Goal: Task Accomplishment & Management: Complete application form

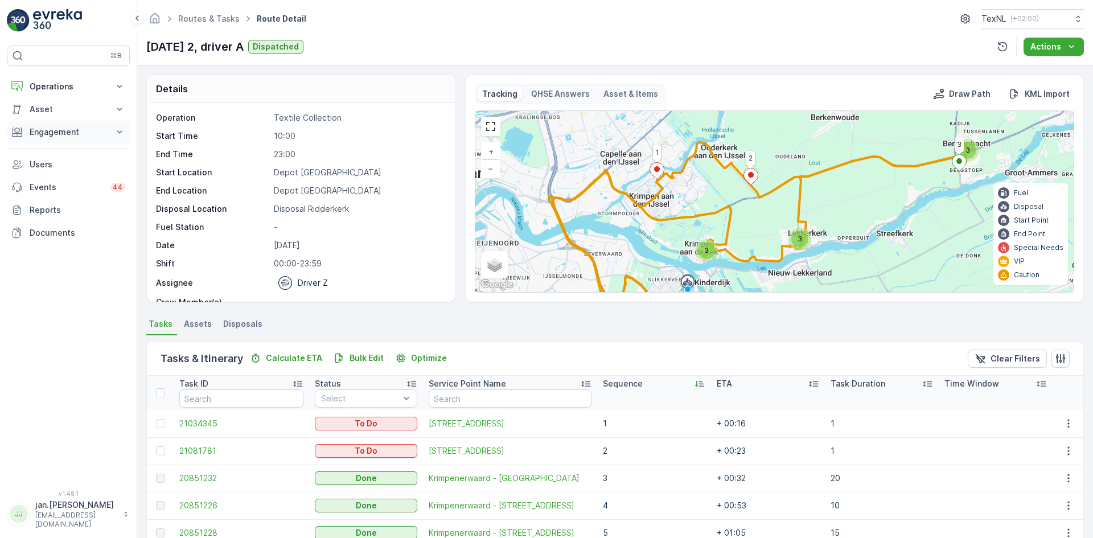
click at [64, 129] on p "Engagement" at bounding box center [68, 131] width 77 height 11
click at [44, 216] on p "Orders" at bounding box center [42, 214] width 26 height 11
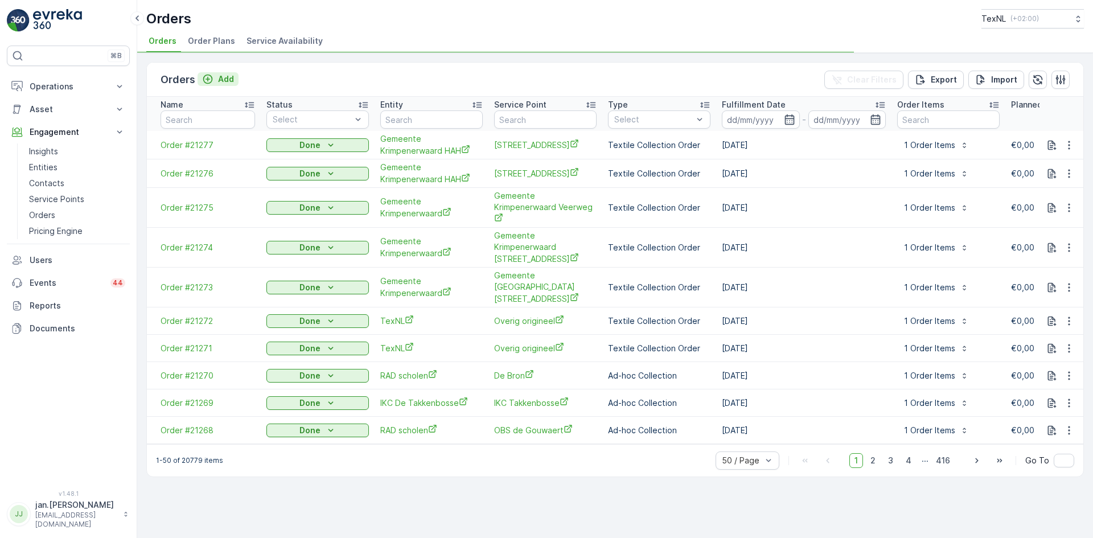
click at [224, 83] on p "Add" at bounding box center [226, 78] width 16 height 11
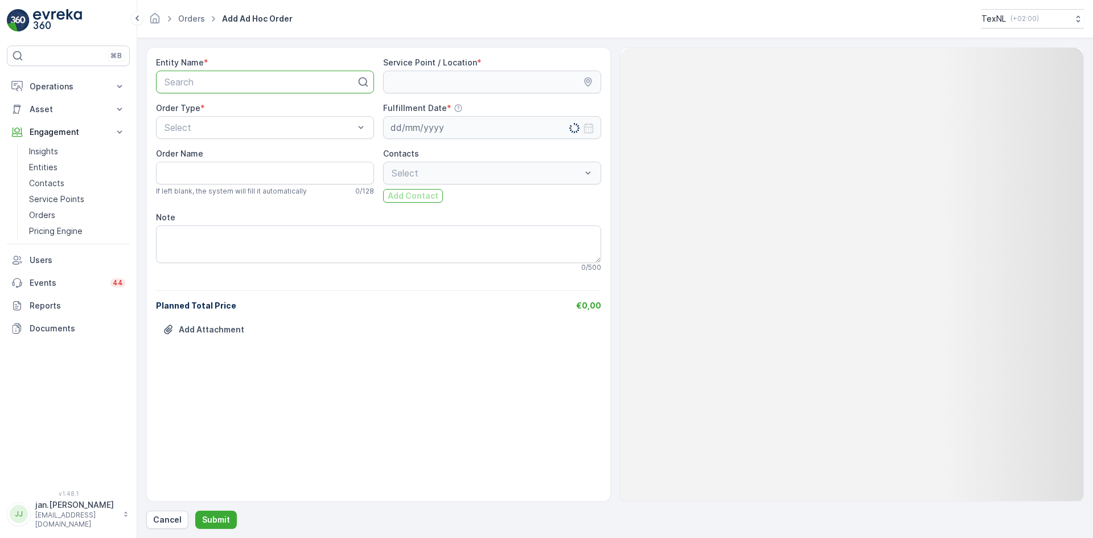
click at [242, 92] on div "Search" at bounding box center [265, 82] width 218 height 23
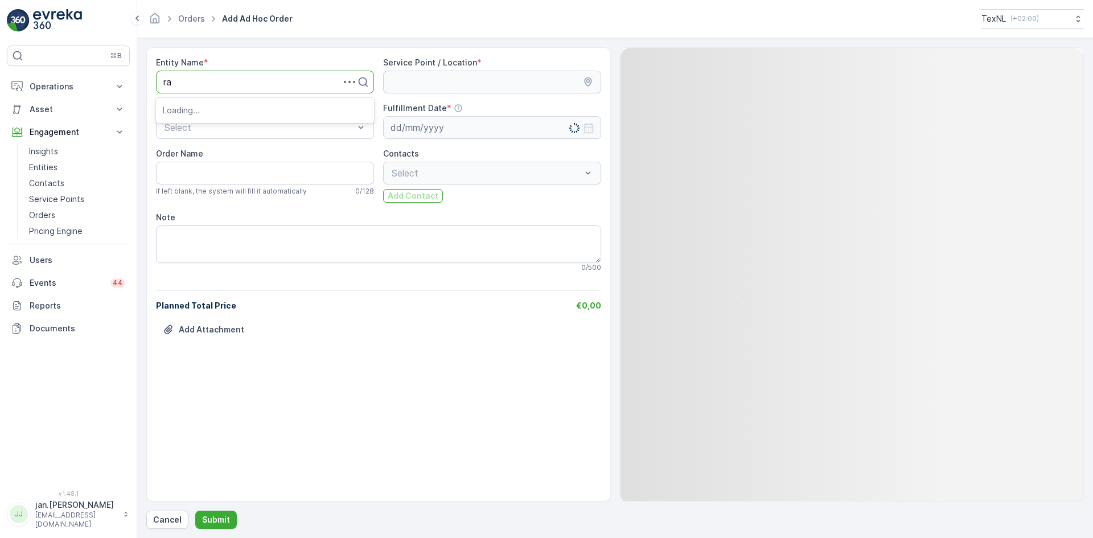
type input "rad"
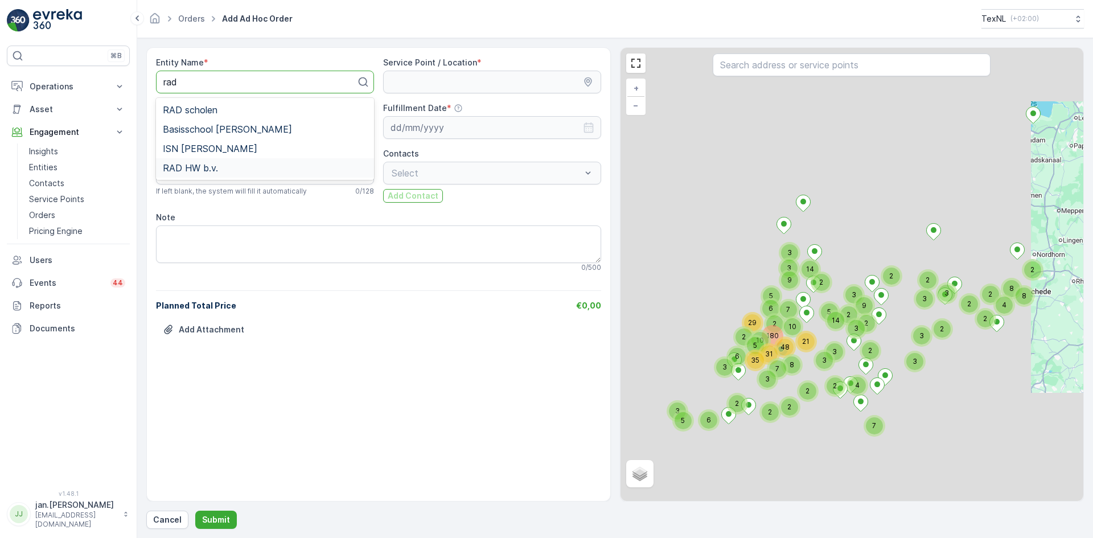
click at [204, 169] on span "RAD HW b.v." at bounding box center [190, 168] width 55 height 10
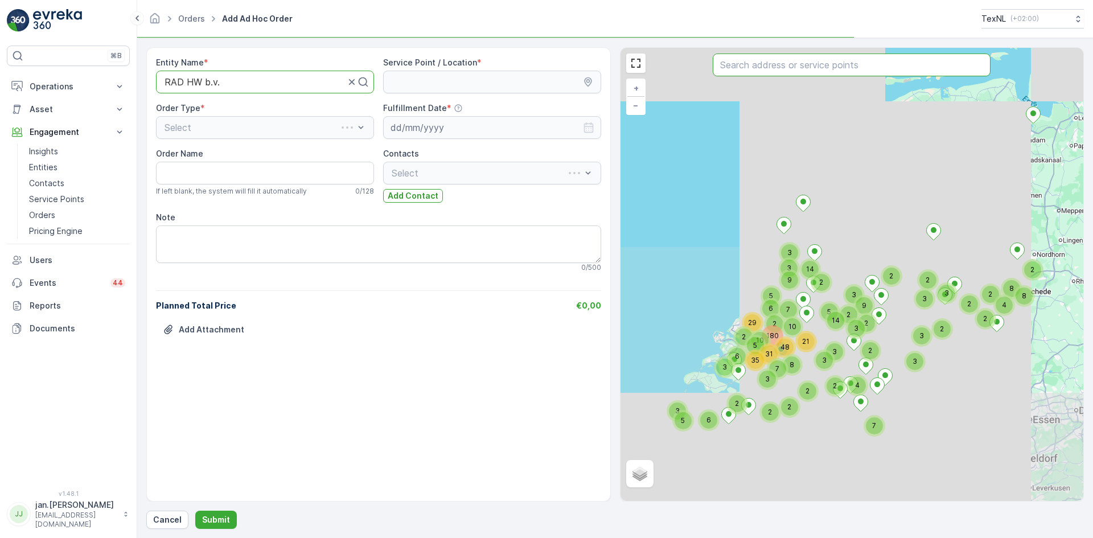
click at [811, 73] on input "text" at bounding box center [852, 65] width 278 height 23
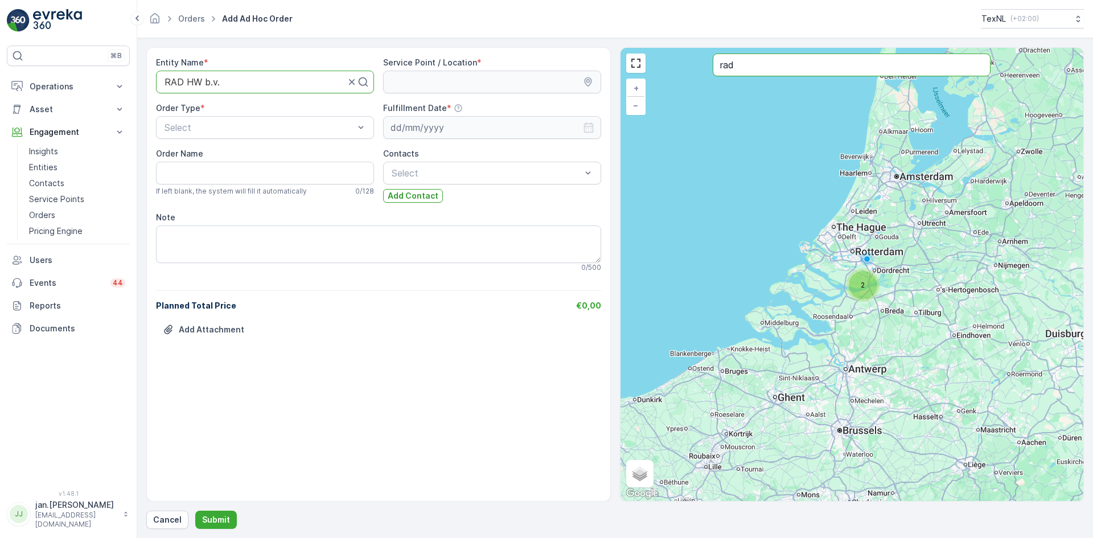
type input "rad"
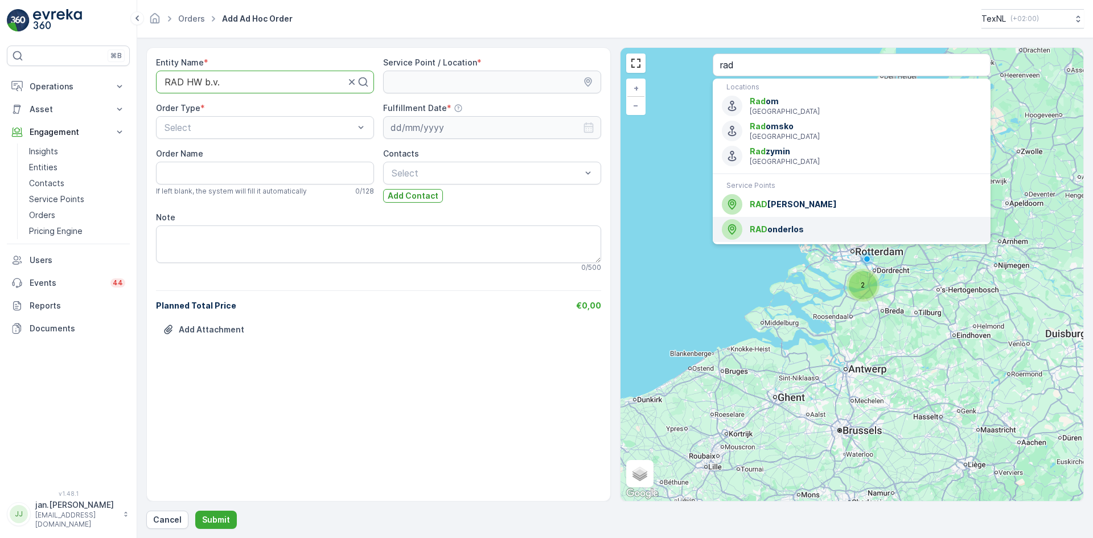
click at [790, 231] on span "RAD onderlos" at bounding box center [866, 229] width 232 height 11
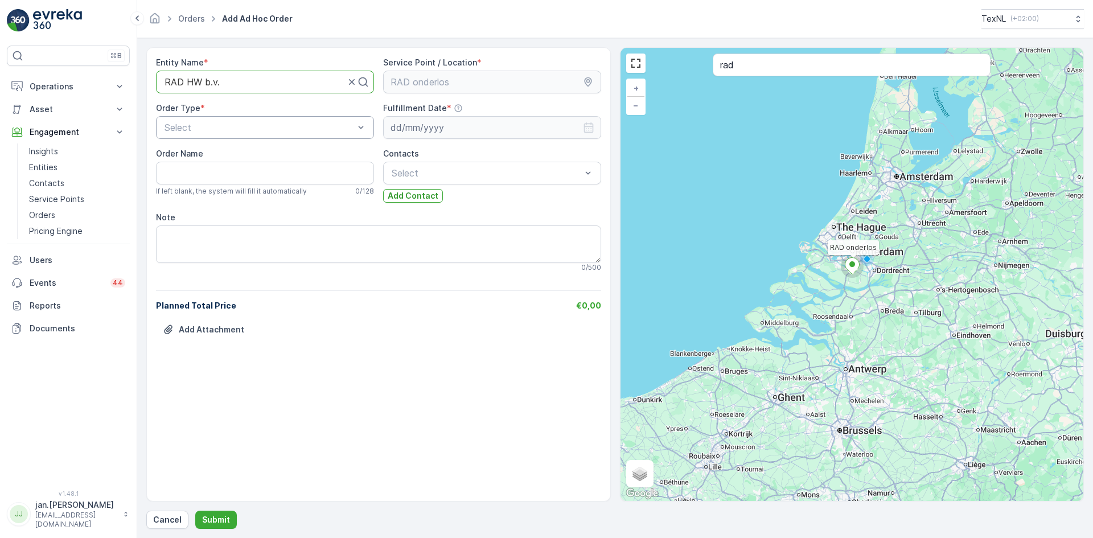
click at [241, 128] on div at bounding box center [259, 127] width 192 height 10
click at [219, 157] on span "Ad-hoc Collection" at bounding box center [201, 155] width 77 height 10
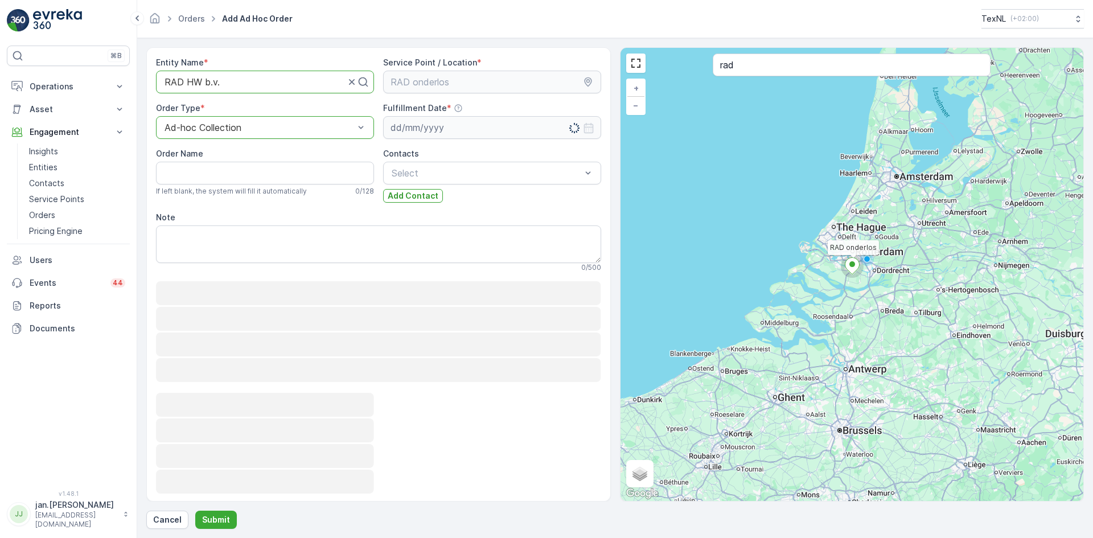
click at [434, 124] on input at bounding box center [492, 127] width 218 height 23
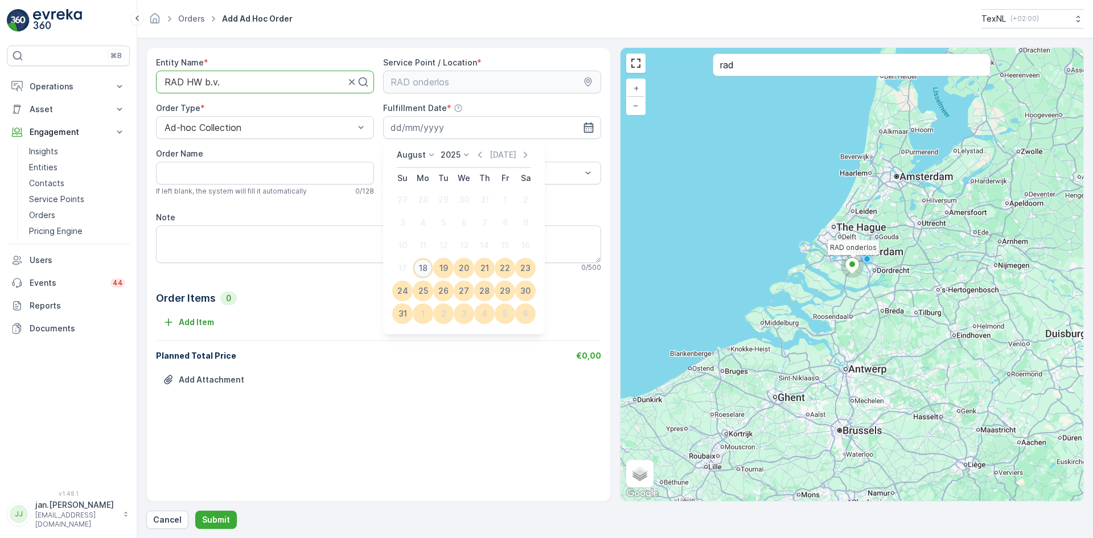
click at [428, 264] on div "18" at bounding box center [423, 268] width 18 height 18
type input "[DATE]"
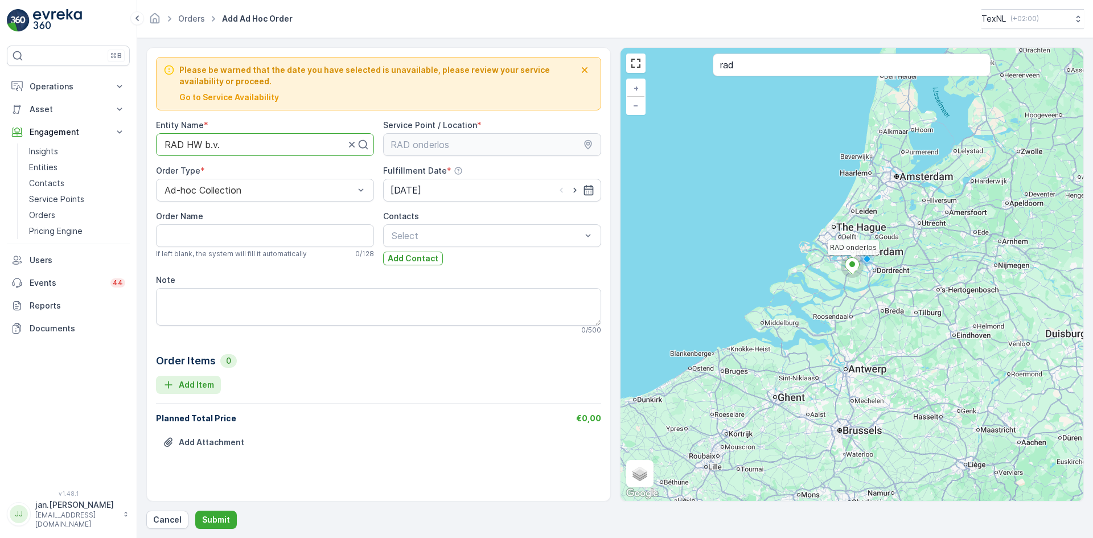
click at [204, 381] on p "Add Item" at bounding box center [196, 384] width 35 height 11
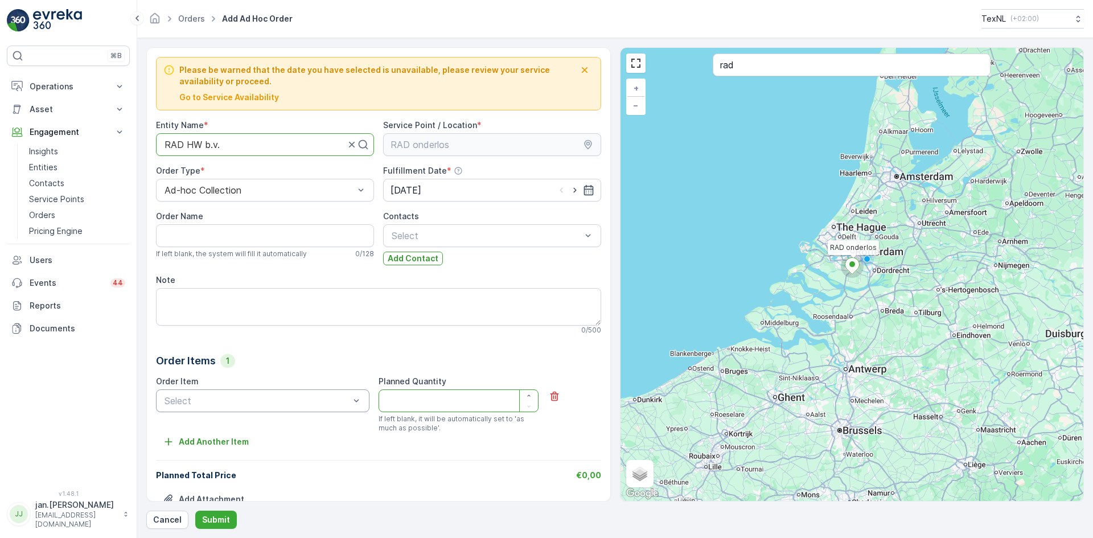
click at [234, 410] on div "Select" at bounding box center [262, 400] width 213 height 23
click at [230, 428] on span "Bag Weight - Direct" at bounding box center [205, 429] width 84 height 10
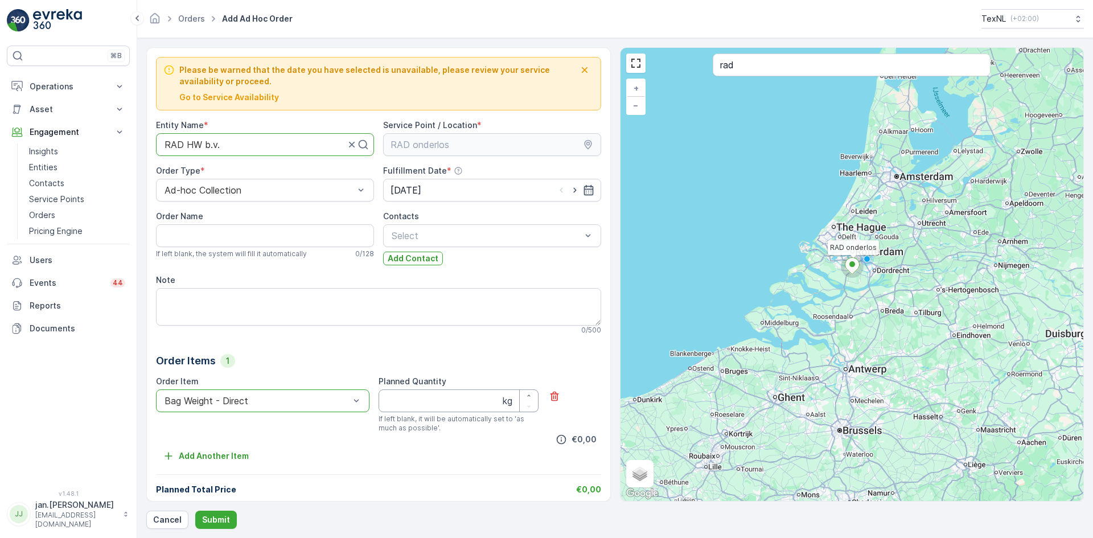
click at [413, 404] on Quantity "Planned Quantity" at bounding box center [459, 400] width 160 height 23
type Quantity "3880"
click at [220, 515] on p "Submit" at bounding box center [216, 519] width 28 height 11
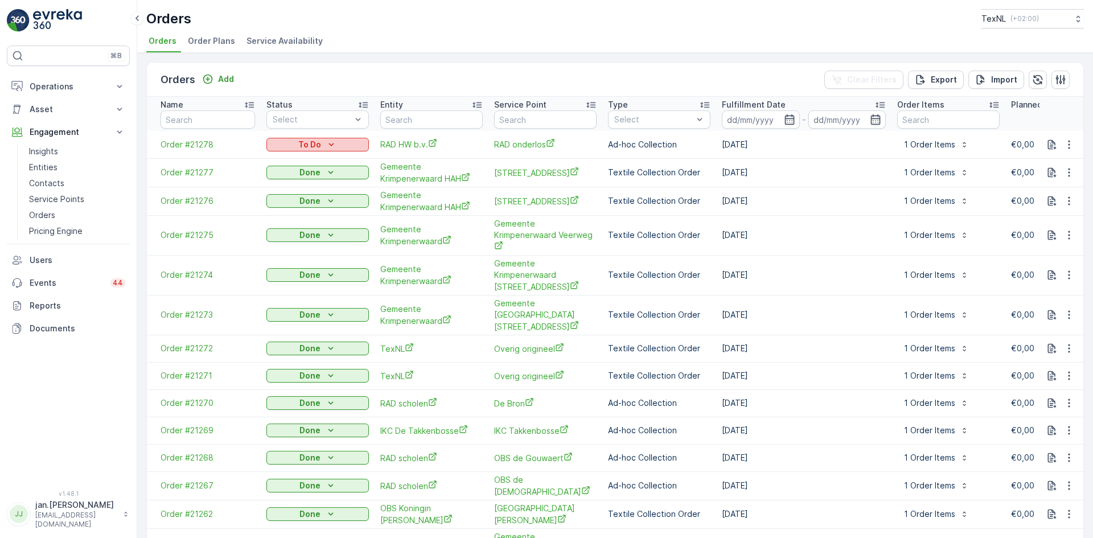
click at [322, 149] on div "To Do" at bounding box center [317, 144] width 93 height 11
click at [279, 158] on span "Done" at bounding box center [283, 161] width 20 height 11
